Goal: Information Seeking & Learning: Find specific fact

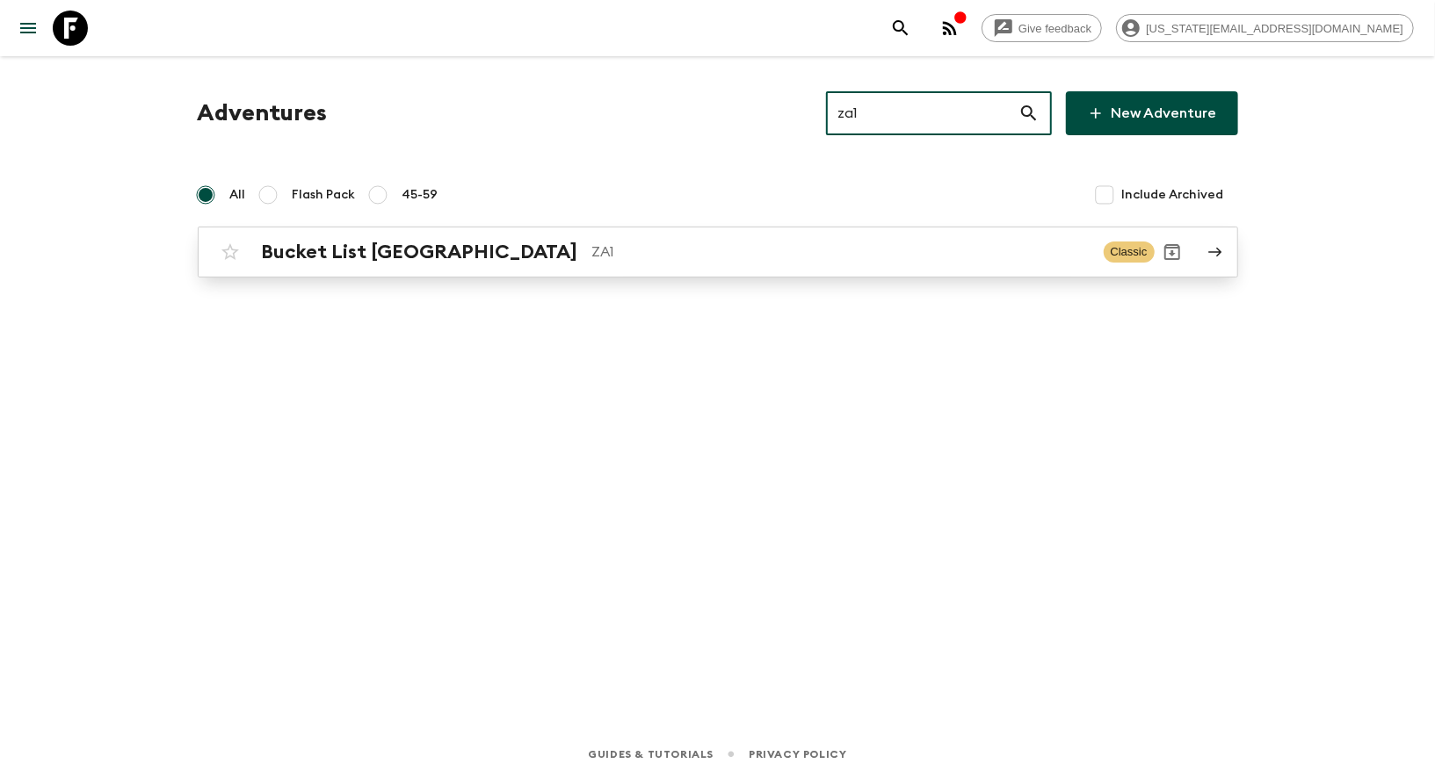
type input "za1"
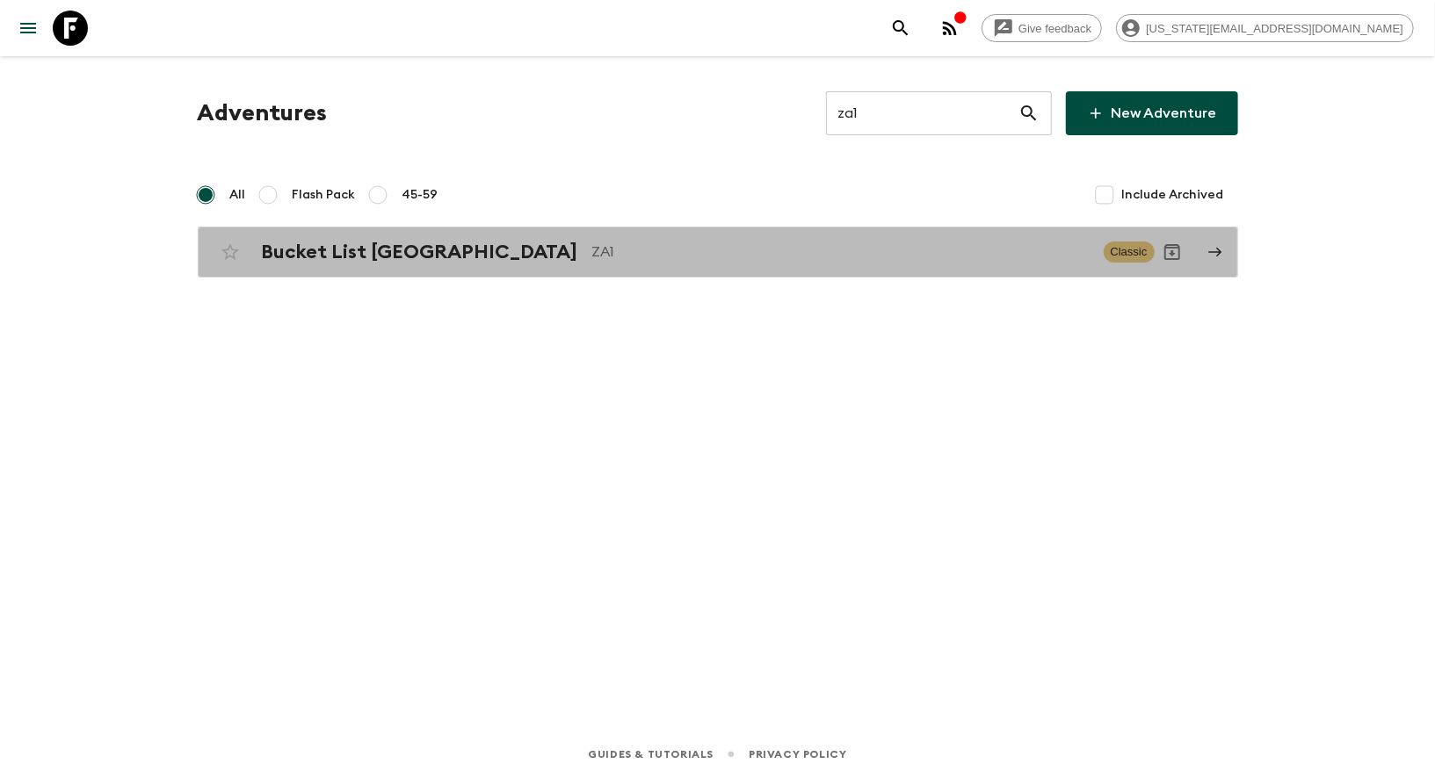
drag, startPoint x: 656, startPoint y: 237, endPoint x: 325, endPoint y: 13, distance: 399.9
click at [656, 237] on div "Bucket List [GEOGRAPHIC_DATA] ZA1 Classic" at bounding box center [684, 252] width 942 height 35
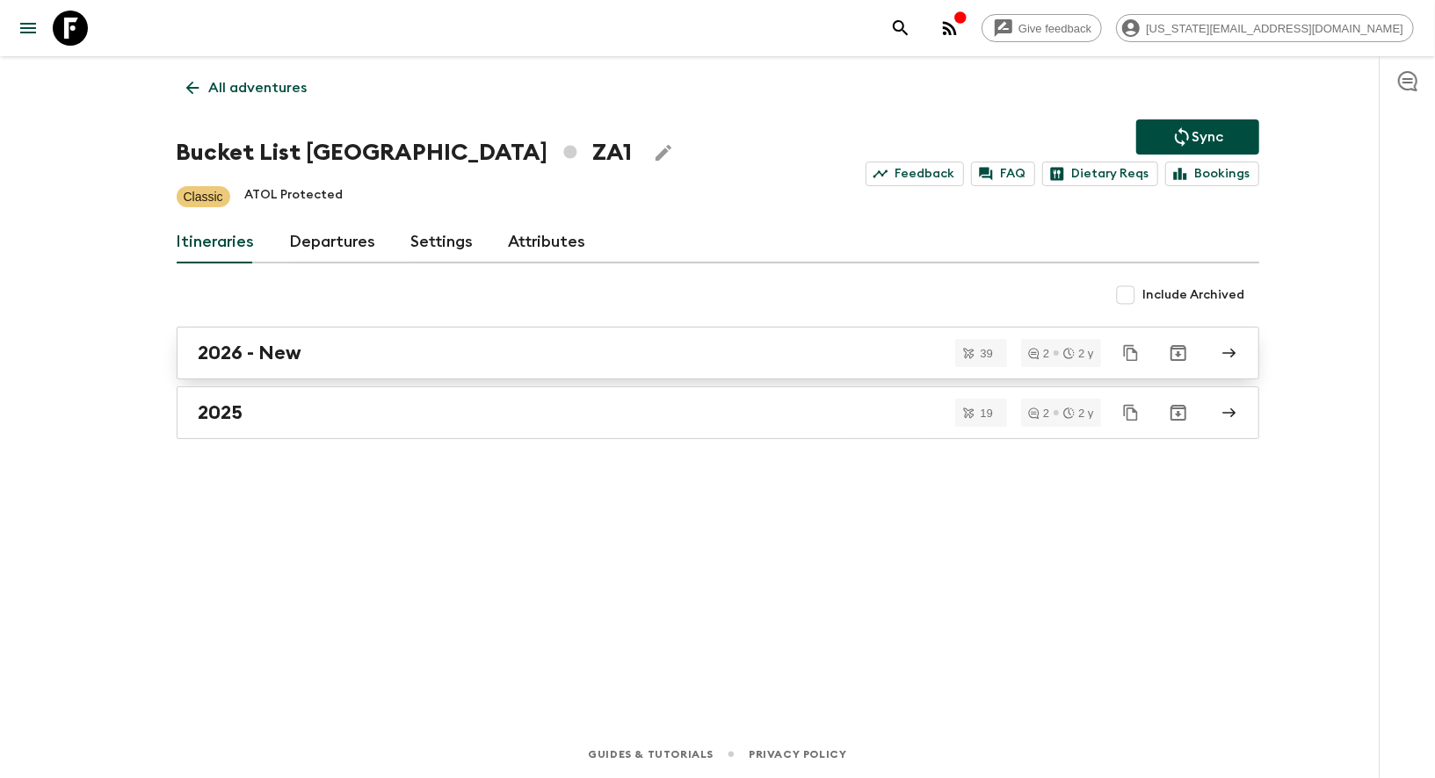
click at [214, 351] on h2 "2026 - New" at bounding box center [251, 353] width 104 height 23
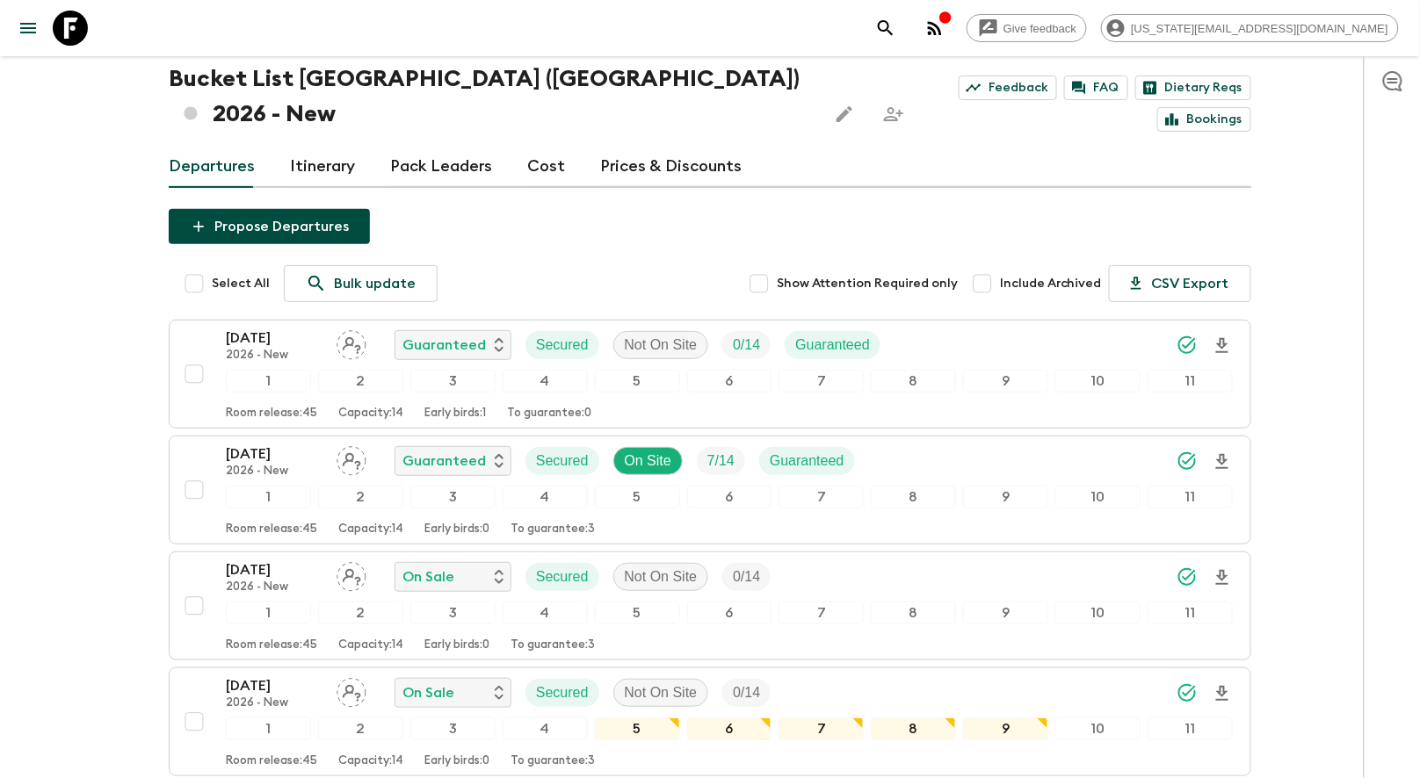
scroll to position [92, 0]
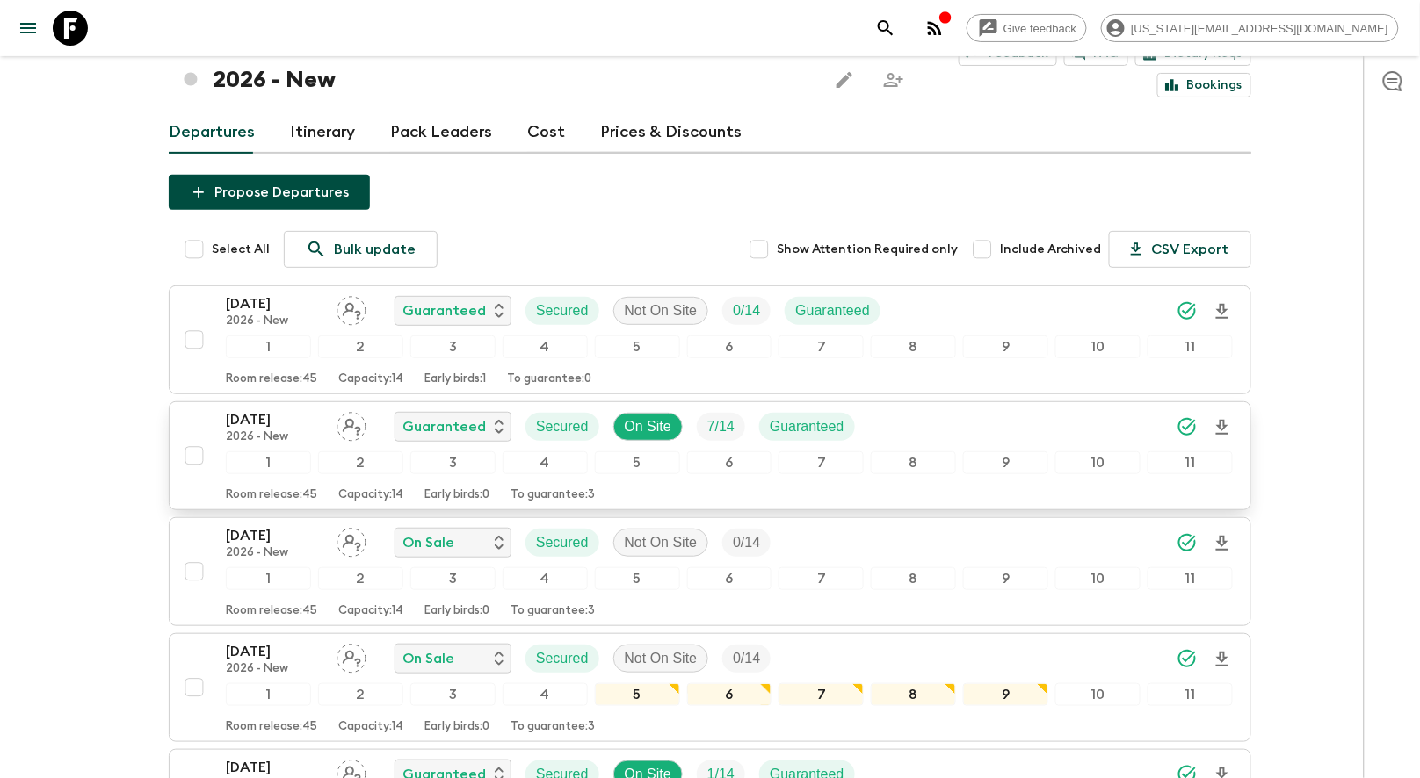
click at [277, 430] on p "2026 - New" at bounding box center [274, 437] width 97 height 14
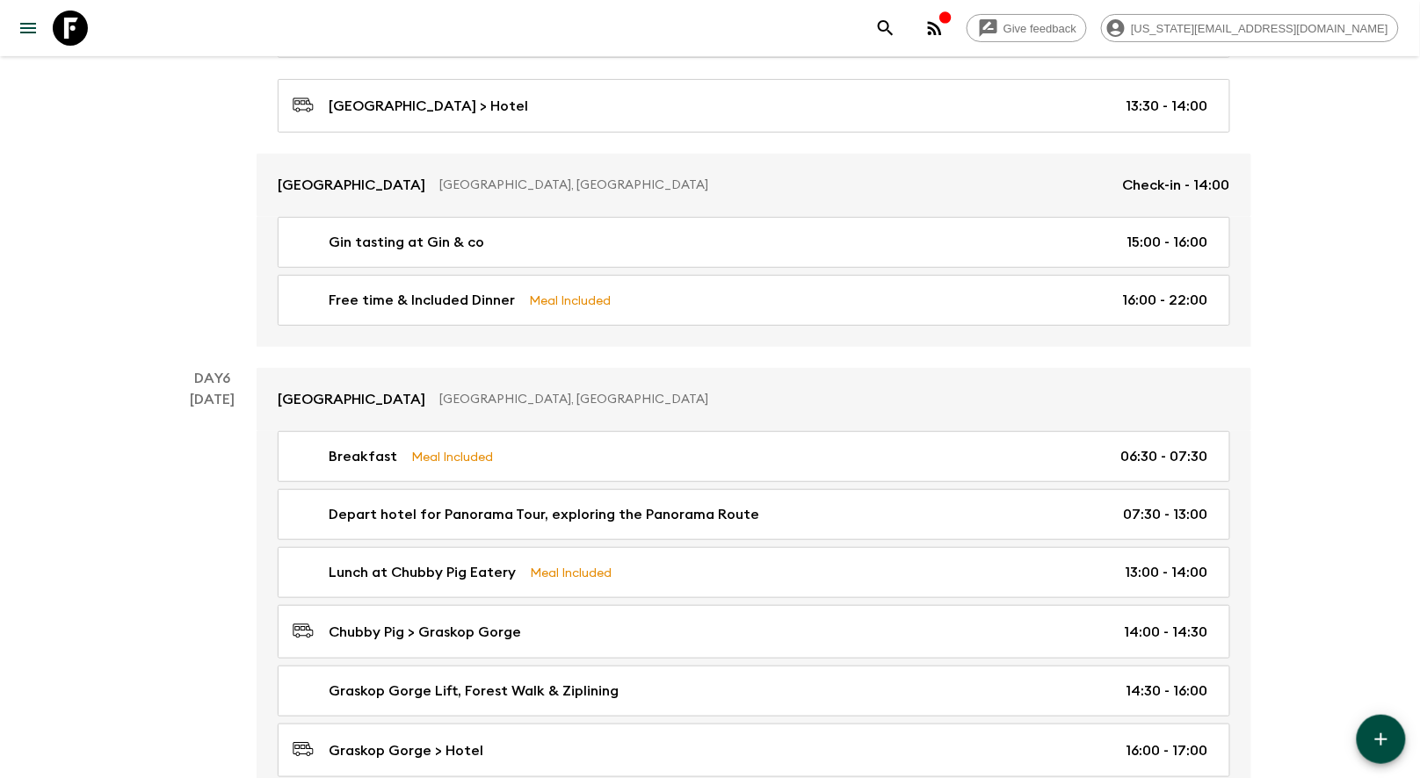
scroll to position [1754, 0]
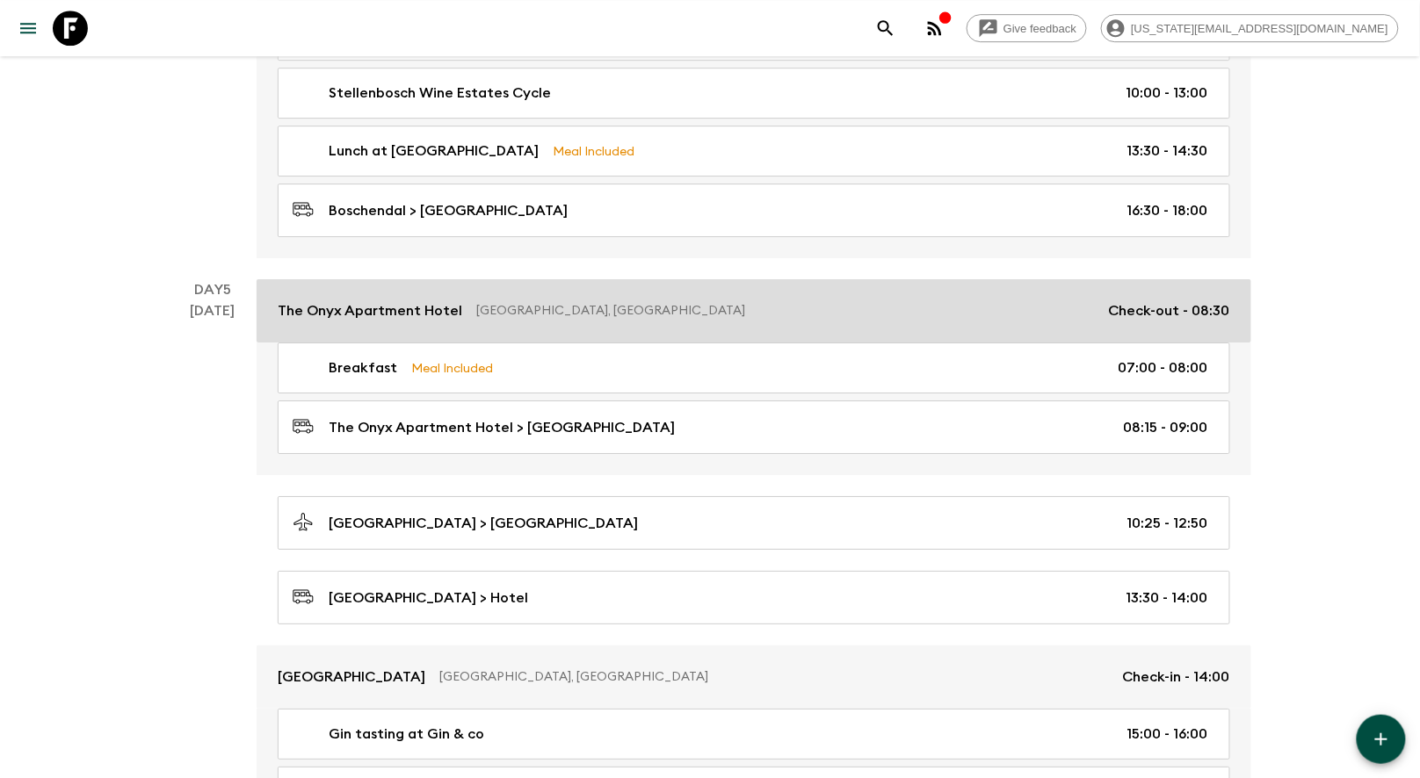
click at [337, 300] on p "The Onyx Apartment Hotel" at bounding box center [370, 310] width 184 height 21
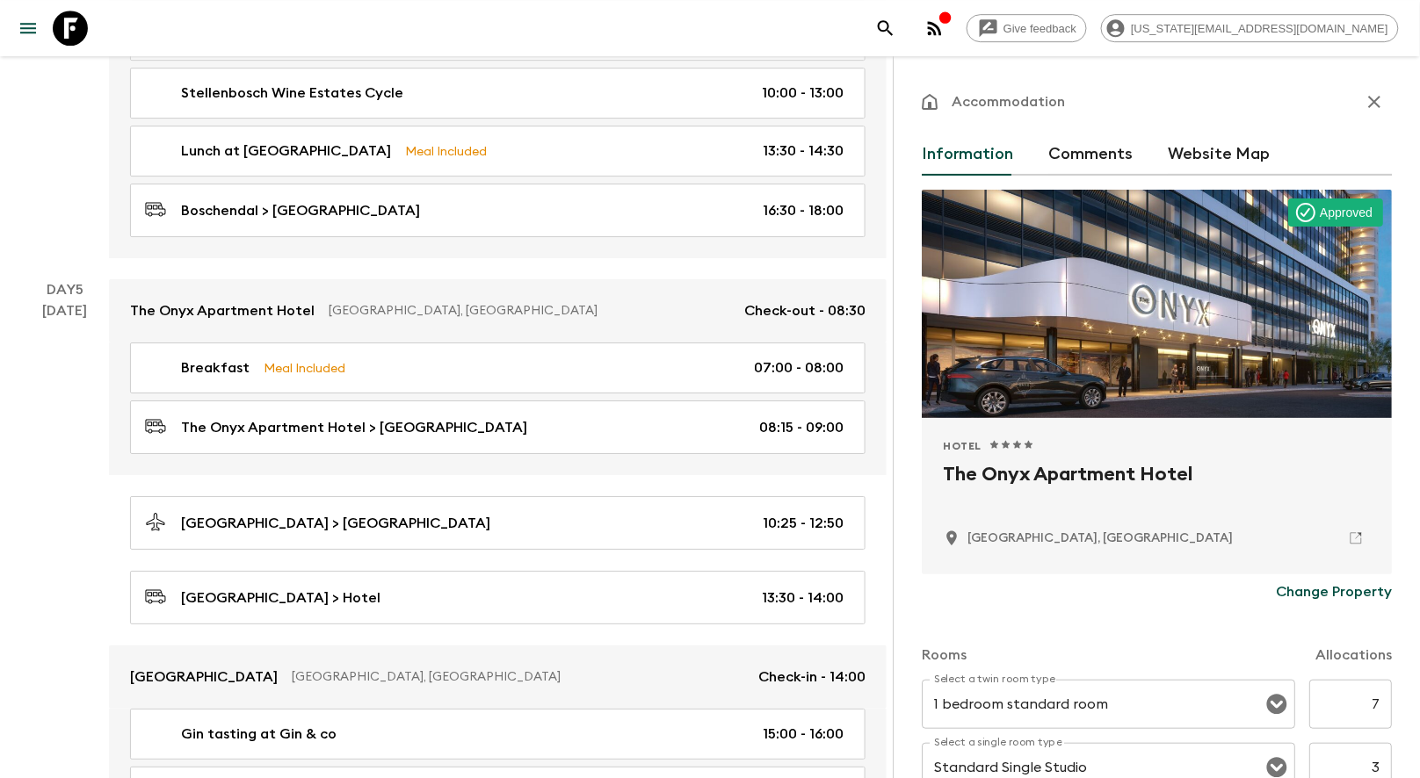
click at [1034, 473] on h2 "The Onyx Apartment Hotel" at bounding box center [1157, 488] width 428 height 56
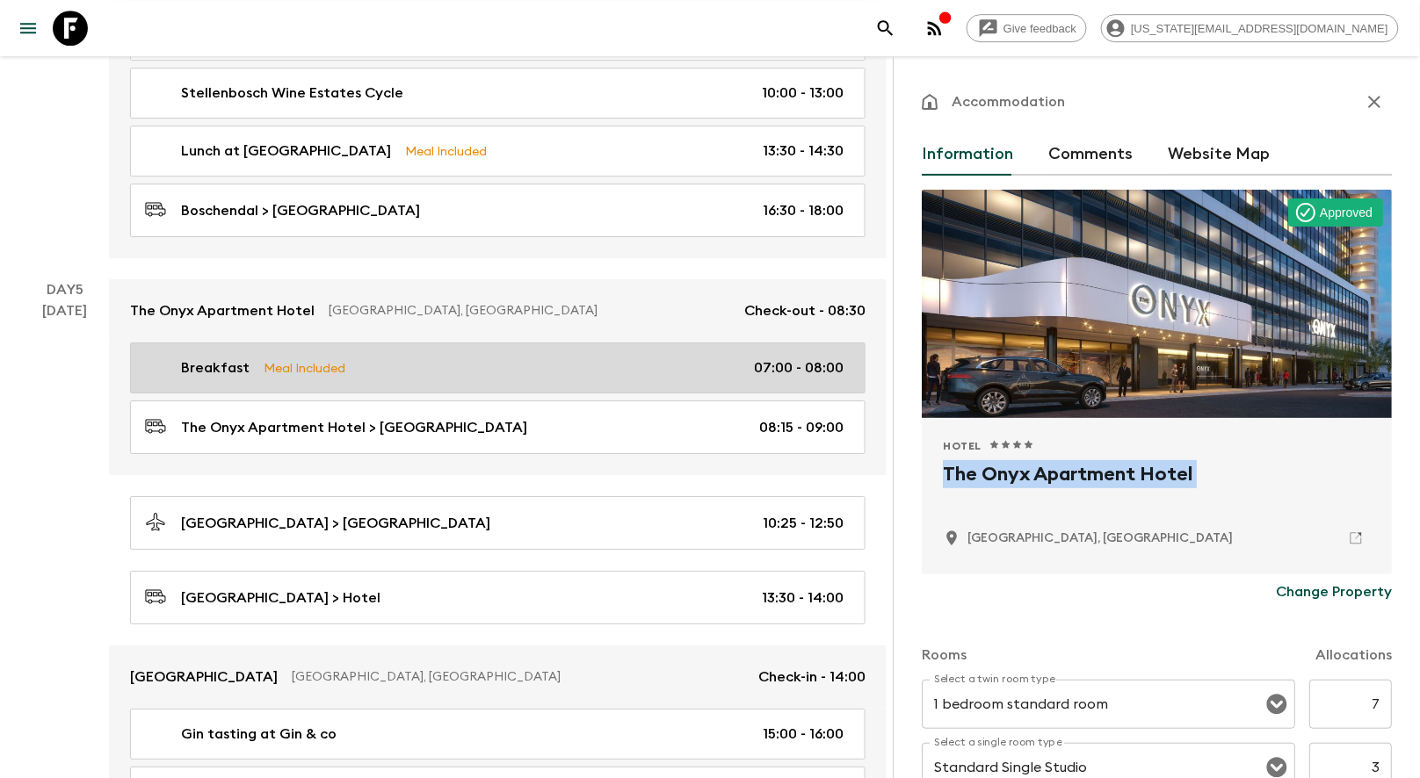
copy div "The Onyx Apartment Hotel"
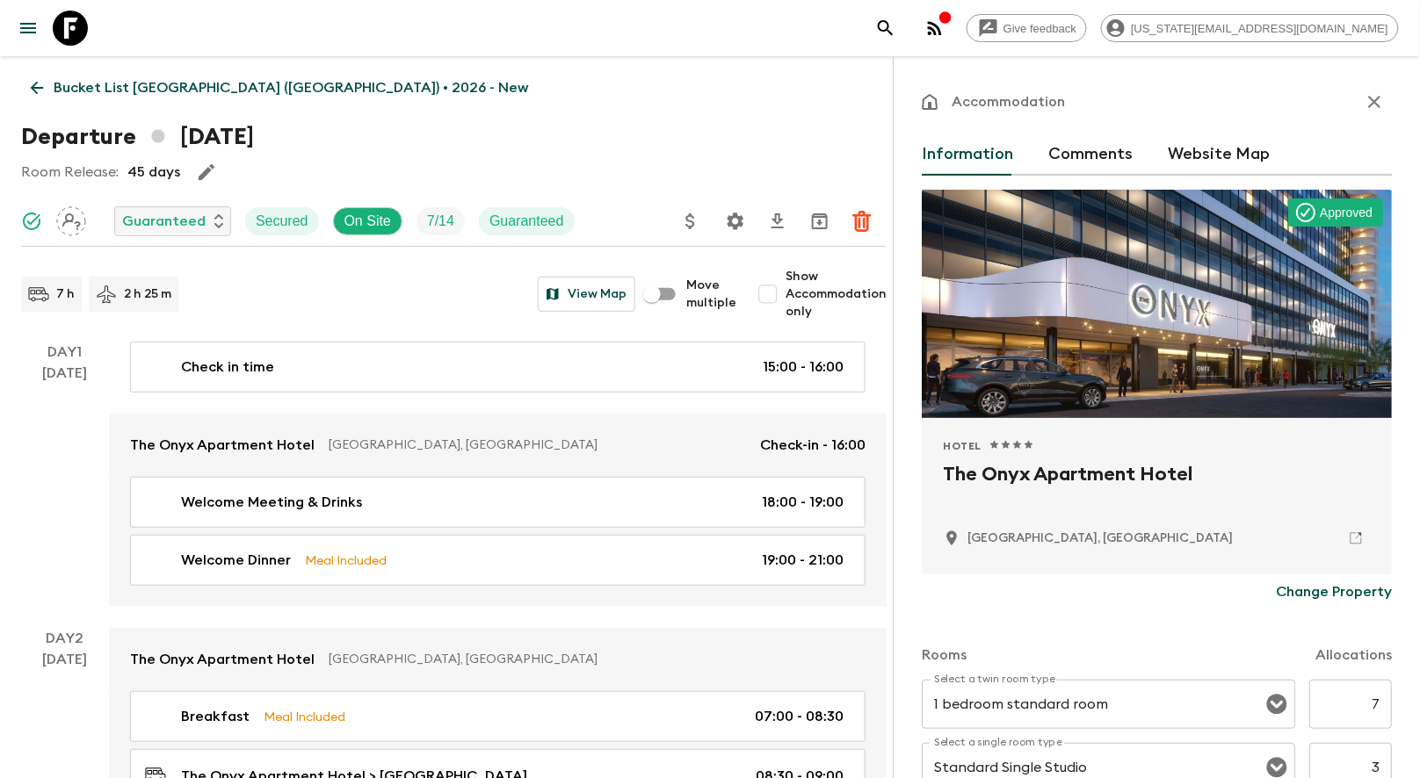
click at [21, 451] on div "Day 1 [DATE]" at bounding box center [65, 474] width 88 height 265
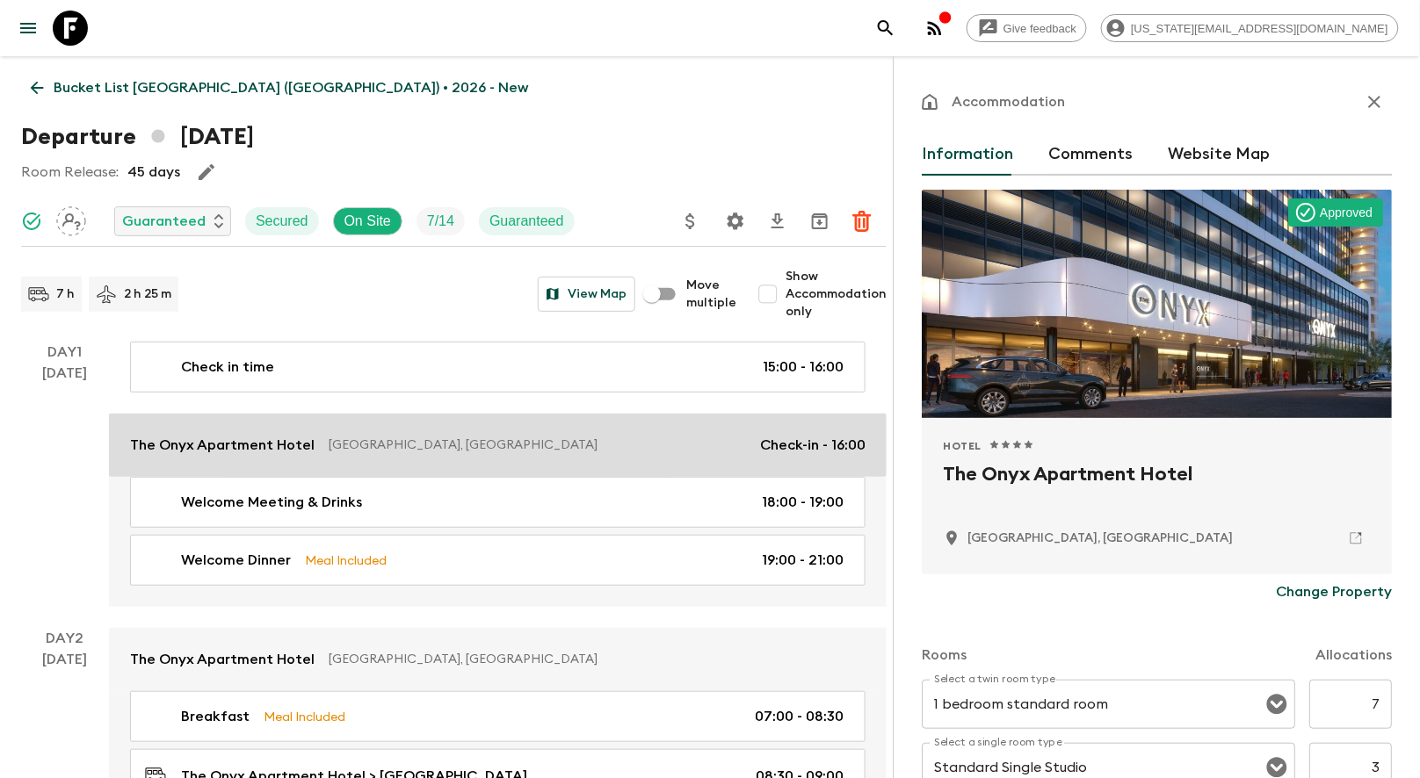
drag, startPoint x: 109, startPoint y: 452, endPoint x: 420, endPoint y: 463, distance: 311.2
click at [420, 463] on div "Day 1 [DATE] Check in time 15:00 - 16:00 The Onyx Apartment [GEOGRAPHIC_DATA], …" at bounding box center [453, 474] width 865 height 265
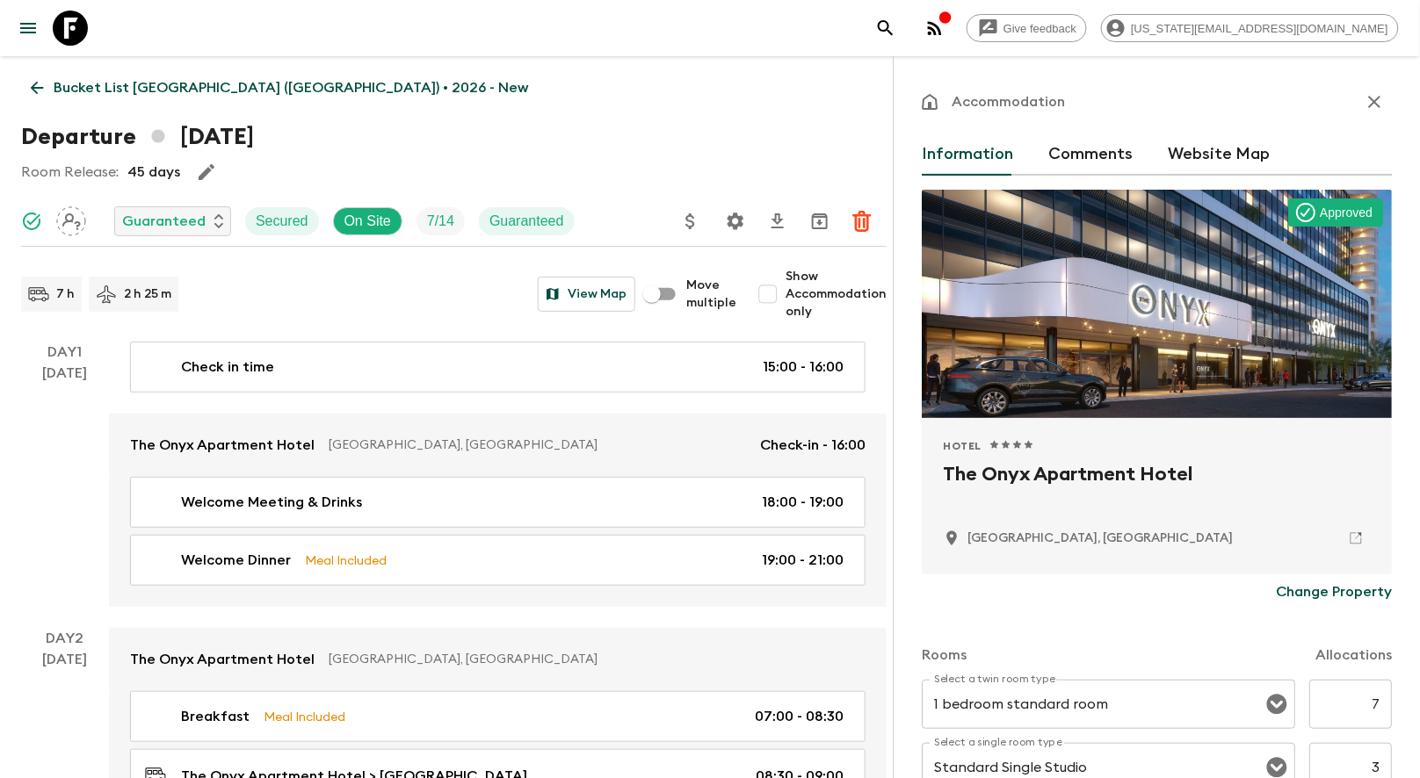
click at [975, 473] on h2 "The Onyx Apartment Hotel" at bounding box center [1157, 488] width 428 height 56
click at [974, 473] on h2 "The Onyx Apartment Hotel" at bounding box center [1157, 488] width 428 height 56
click at [973, 474] on h2 "The Onyx Apartment Hotel" at bounding box center [1157, 488] width 428 height 56
click at [973, 479] on h2 "The Onyx Apartment Hotel" at bounding box center [1157, 488] width 428 height 56
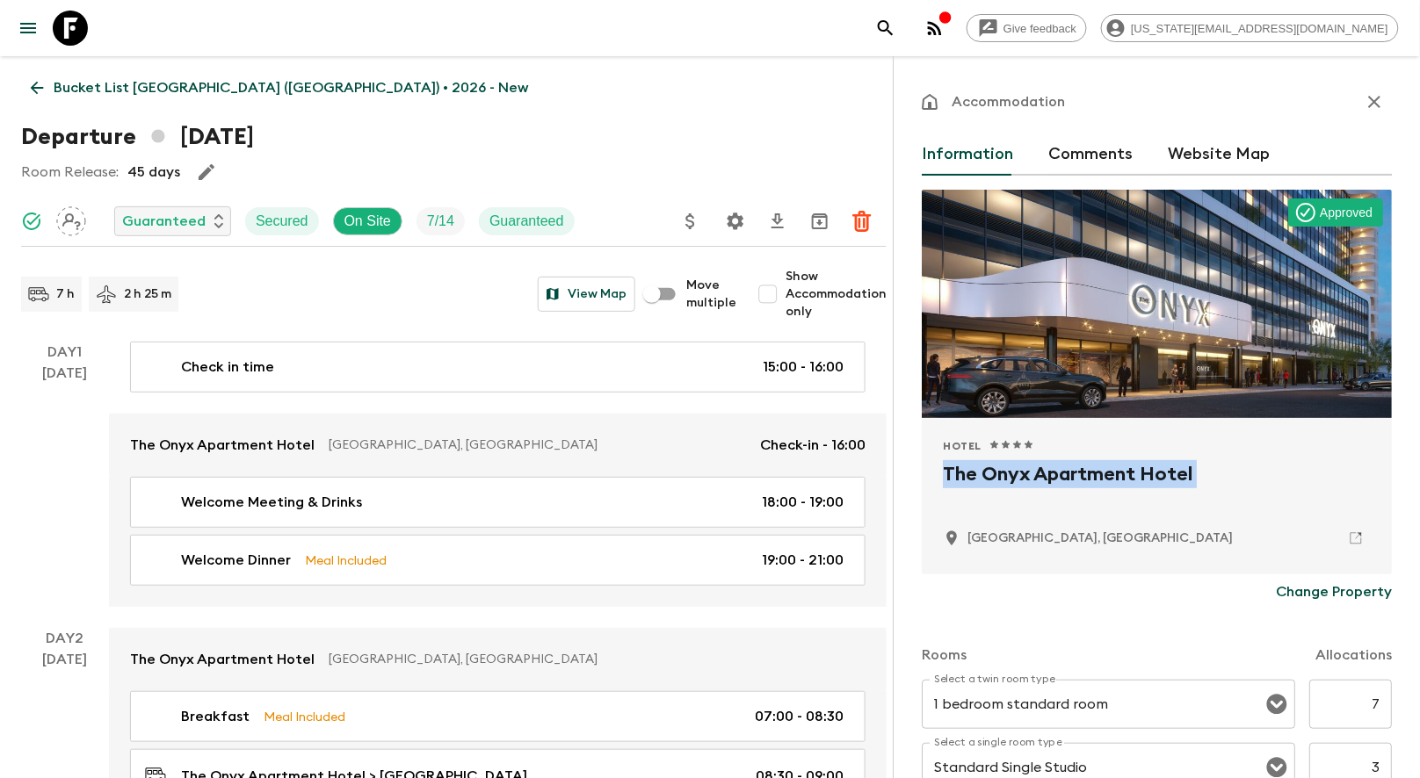
click at [973, 479] on h2 "The Onyx Apartment Hotel" at bounding box center [1157, 488] width 428 height 56
copy div "The Onyx Apartment Hotel"
